Goal: Information Seeking & Learning: Find specific page/section

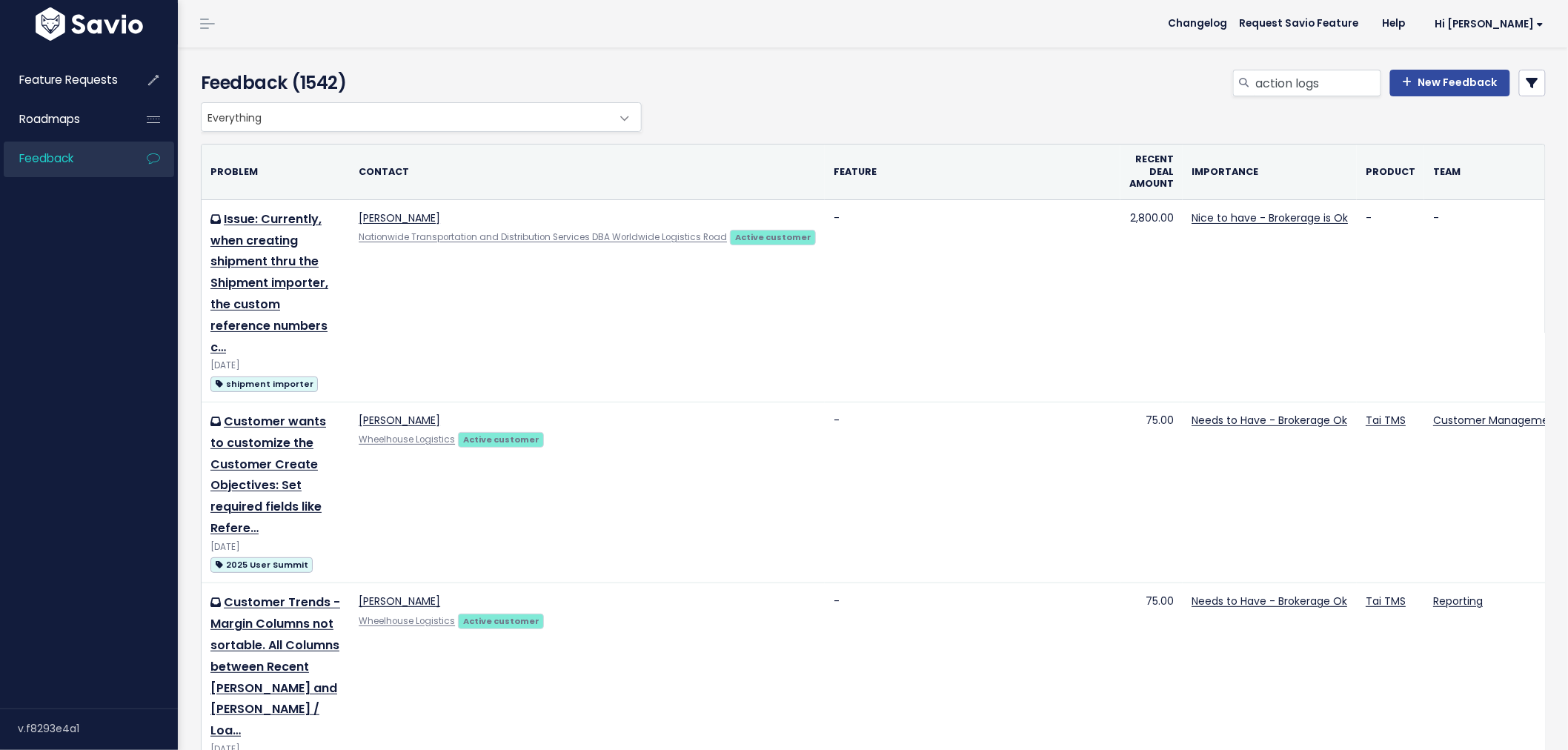
type input "action logs"
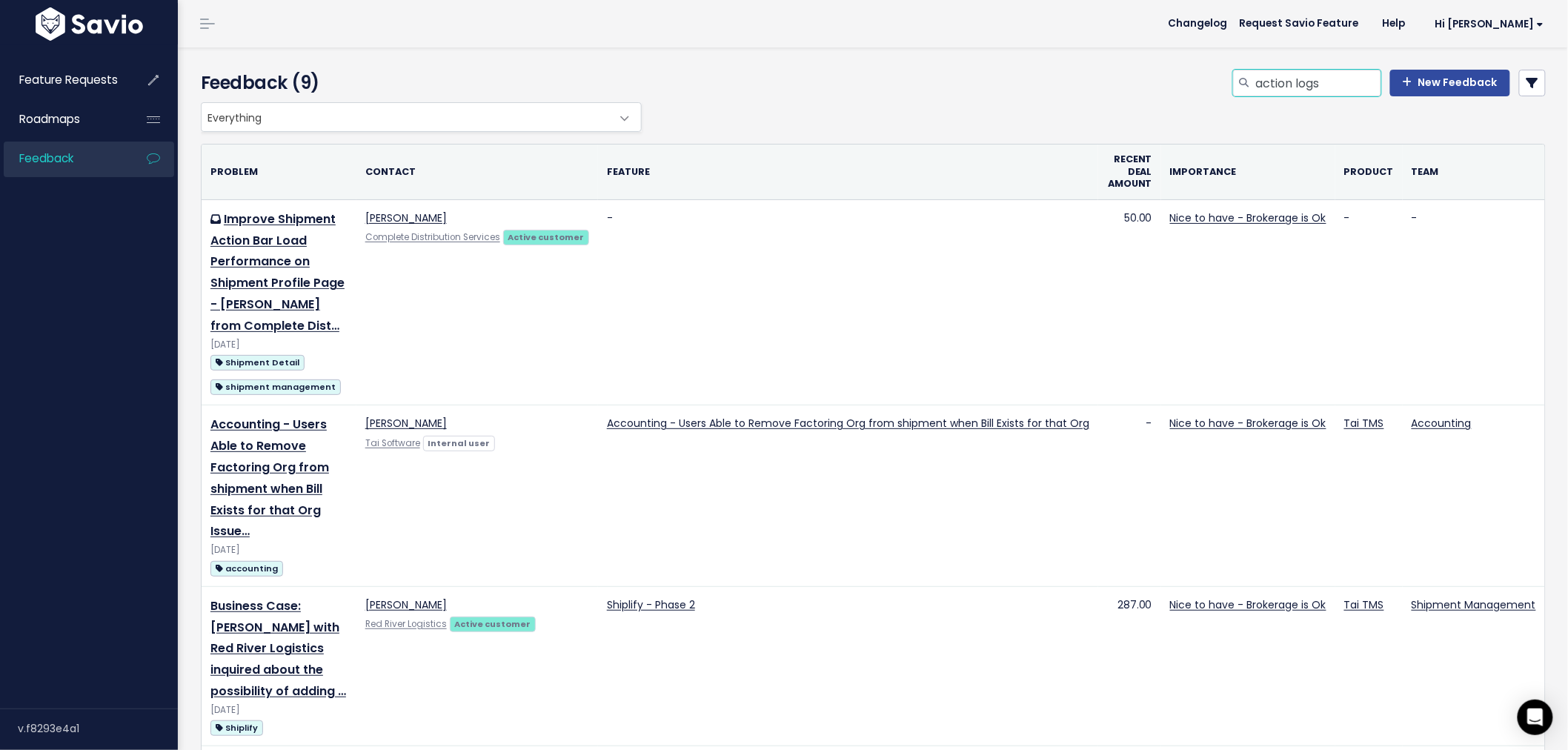
click at [1329, 80] on input "action logs" at bounding box center [1318, 83] width 127 height 27
type input "action logs custom reports"
